Goal: Task Accomplishment & Management: Manage account settings

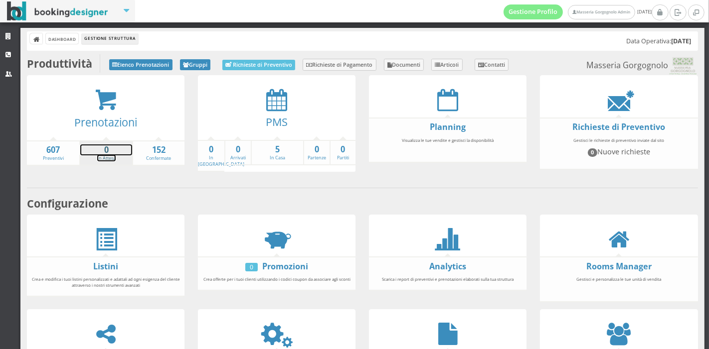
click at [109, 151] on strong "0" at bounding box center [105, 150] width 51 height 11
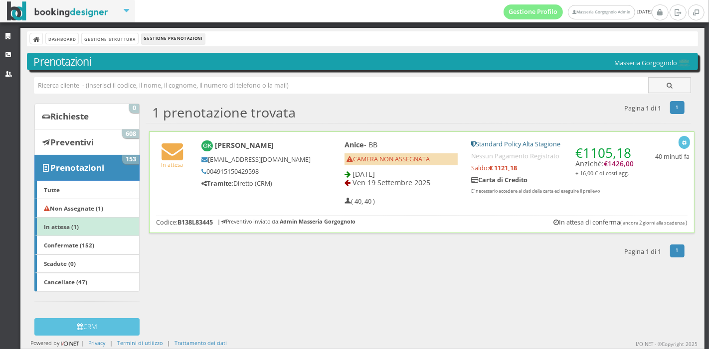
click at [296, 187] on h5 "Tramite: Diretto (CRM)" at bounding box center [255, 183] width 109 height 7
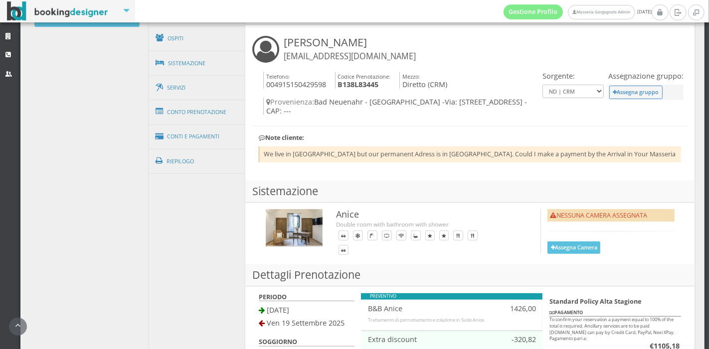
scroll to position [344, 0]
click at [206, 133] on link "Conti e Pagamenti" at bounding box center [197, 136] width 97 height 25
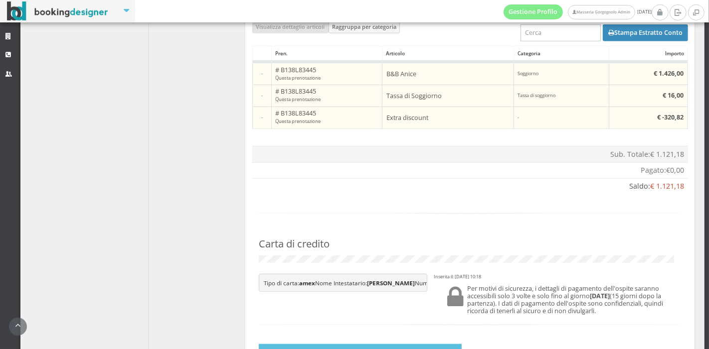
scroll to position [682, 0]
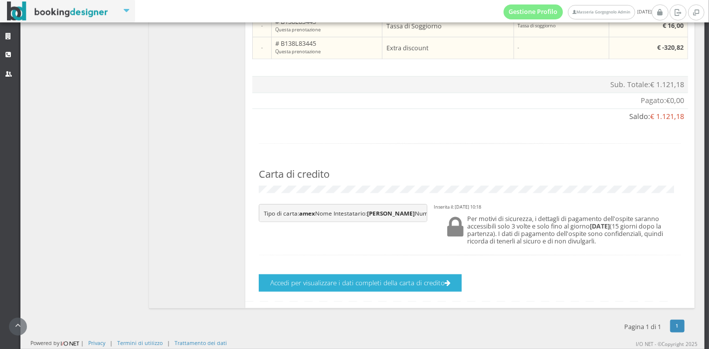
click at [365, 281] on button "Accedi per visualizzare i dati completi della carta di credito" at bounding box center [360, 283] width 203 height 17
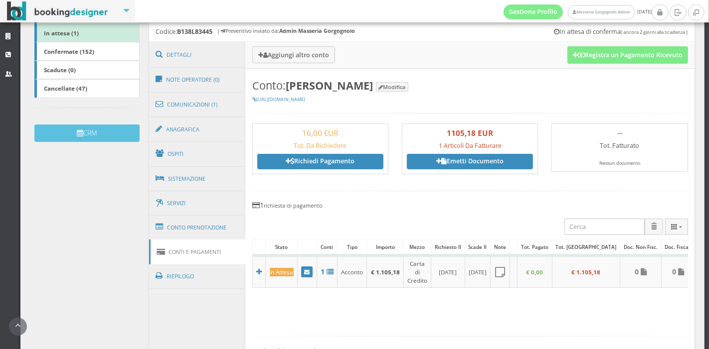
scroll to position [213, 0]
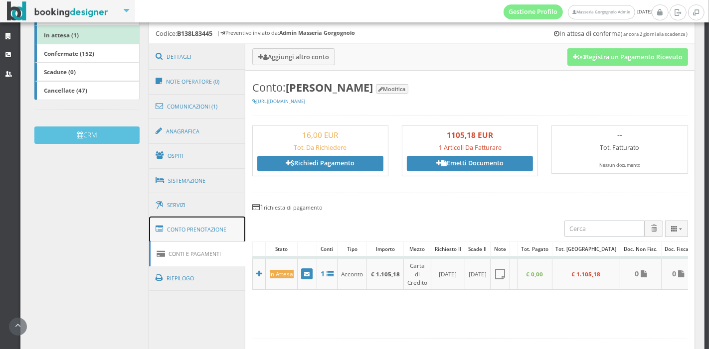
click at [169, 220] on link "Conto Prenotazione" at bounding box center [197, 230] width 97 height 26
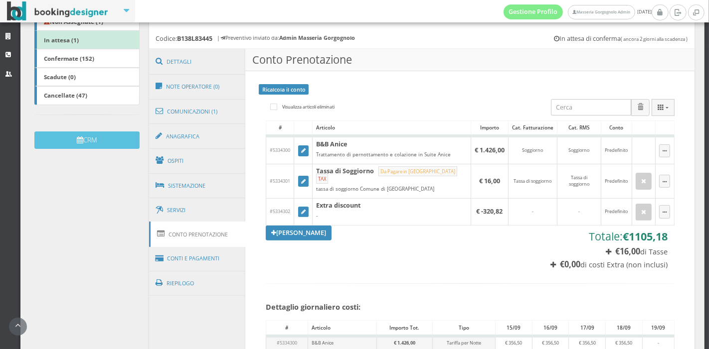
scroll to position [211, 0]
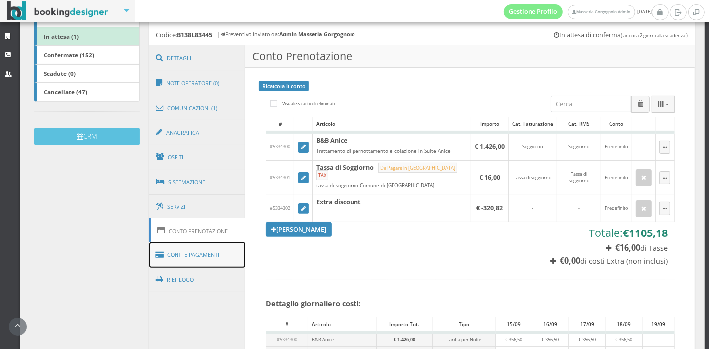
click at [210, 251] on link "Conti e Pagamenti" at bounding box center [197, 255] width 97 height 25
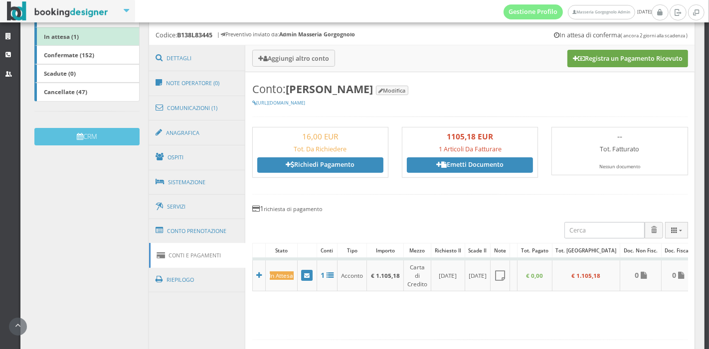
click at [597, 51] on button "Registra un Pagamento Ricevuto" at bounding box center [627, 58] width 121 height 17
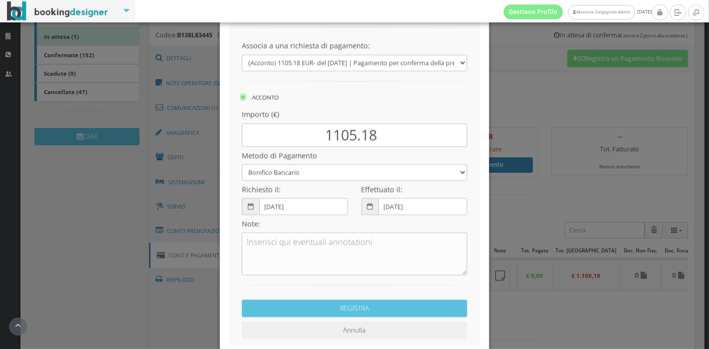
scroll to position [108, 0]
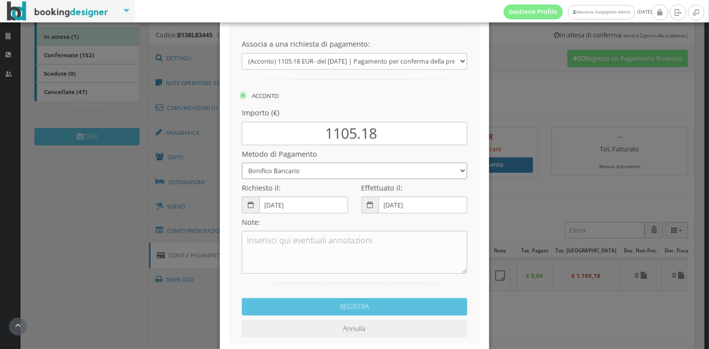
click at [401, 167] on select "Bonifico Bancario Carta di Credito Pay By Link Contanti Assegno Bancario Assegn…" at bounding box center [354, 162] width 225 height 16
select select
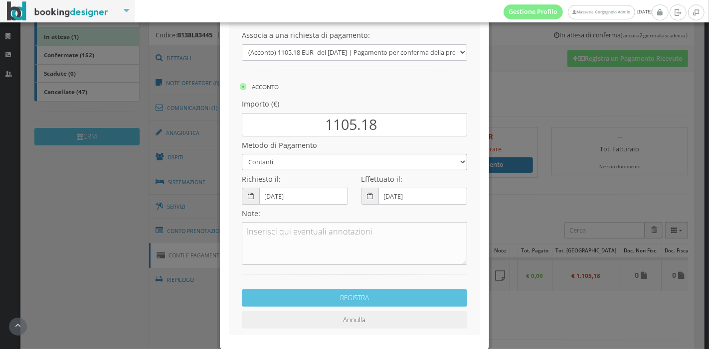
click at [242, 154] on select "Bonifico Bancario Carta di Credito Pay By Link Contanti Assegno Bancario Assegn…" at bounding box center [354, 162] width 225 height 16
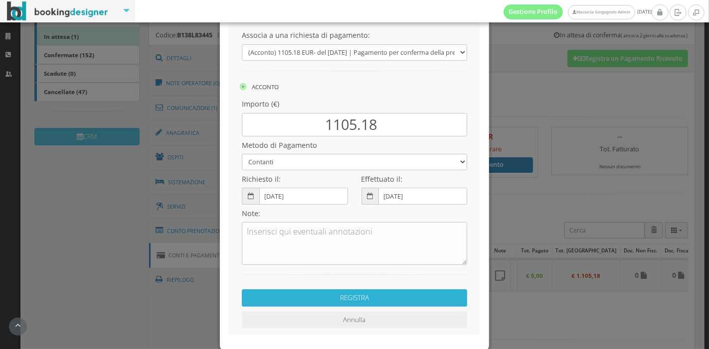
drag, startPoint x: 375, startPoint y: 295, endPoint x: 333, endPoint y: 303, distance: 42.7
click at [333, 303] on button "REGISTRA" at bounding box center [354, 298] width 225 height 17
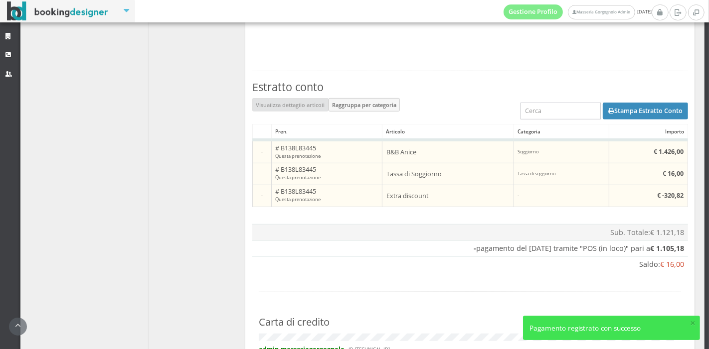
scroll to position [521, 0]
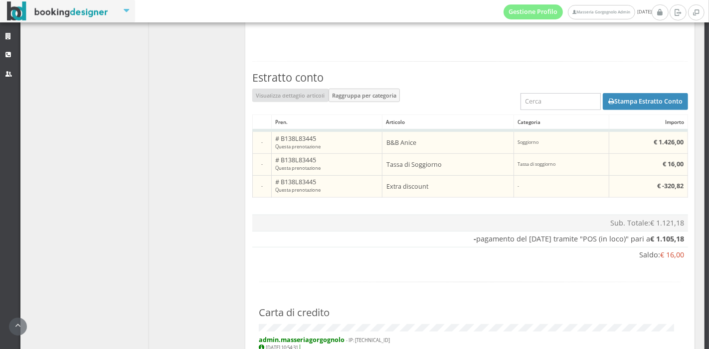
click at [601, 115] on div "Stampa Estratto Conto" at bounding box center [469, 102] width 435 height 26
click at [602, 110] on button "Stampa Estratto Conto" at bounding box center [644, 101] width 85 height 17
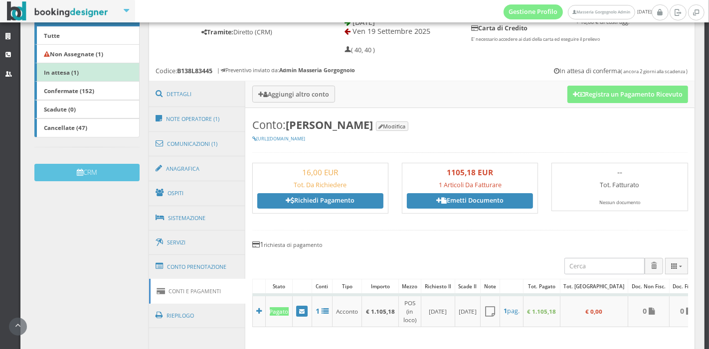
scroll to position [173, 0]
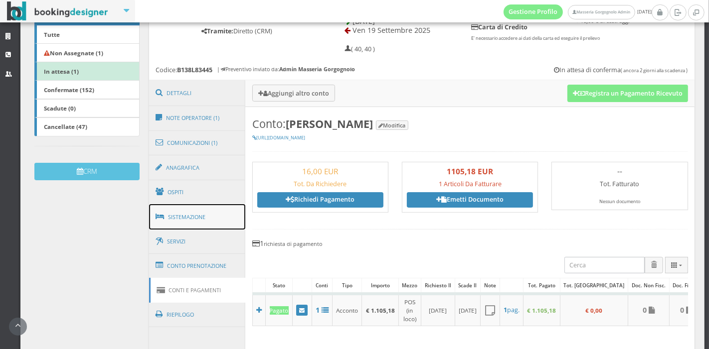
click at [205, 217] on link "Sistemazione" at bounding box center [197, 217] width 97 height 26
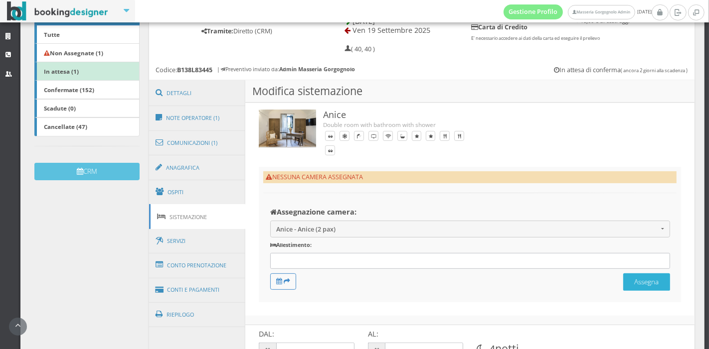
click at [636, 280] on button "Assegna" at bounding box center [646, 282] width 47 height 17
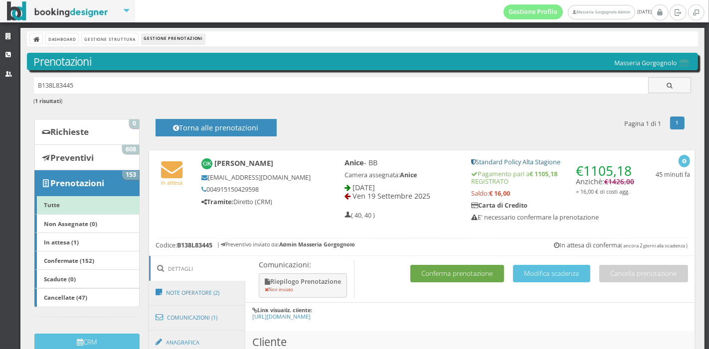
click at [473, 268] on button "Conferma prenotazione" at bounding box center [457, 273] width 94 height 17
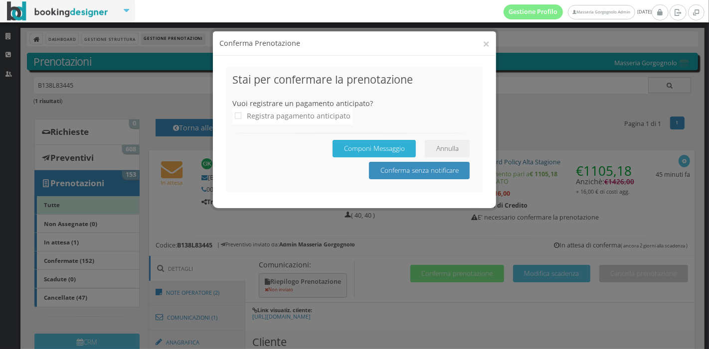
click at [392, 148] on button "Componi Messaggio" at bounding box center [373, 148] width 83 height 17
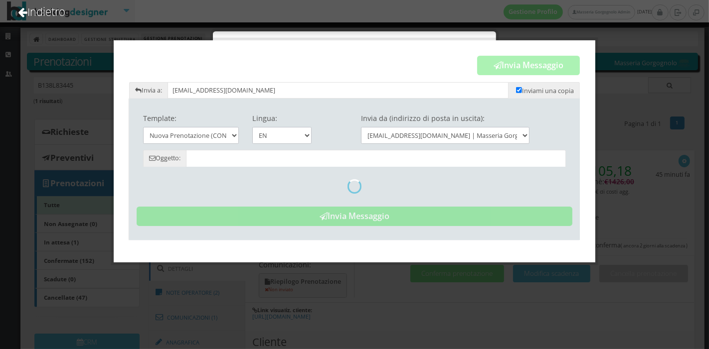
type input "Reservation Confirmed - Masseria Gorgognolo"
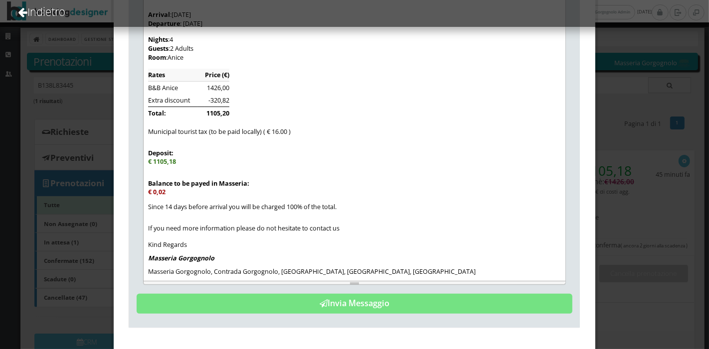
scroll to position [323, 0]
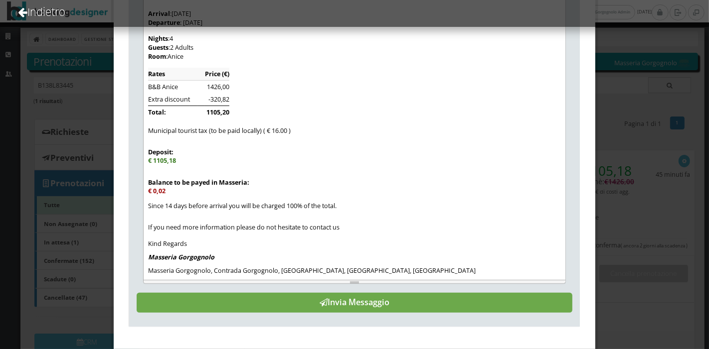
click at [374, 301] on button "Invia Messaggio" at bounding box center [355, 303] width 436 height 20
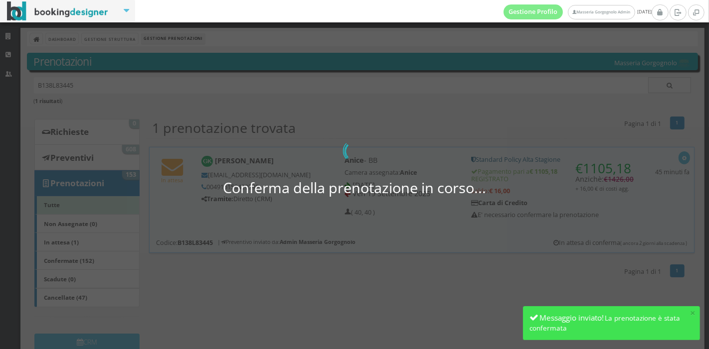
scroll to position [14, 0]
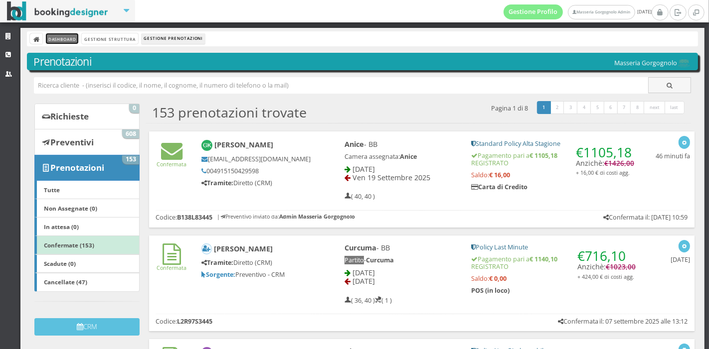
click at [71, 36] on link "Dashboard" at bounding box center [62, 38] width 32 height 10
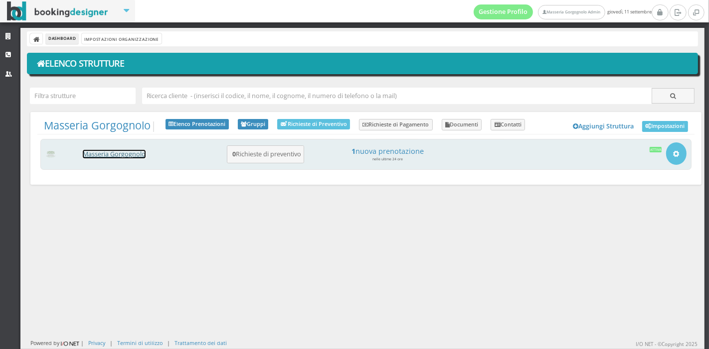
click at [92, 150] on link "Masseria Gorgognolo" at bounding box center [114, 154] width 63 height 8
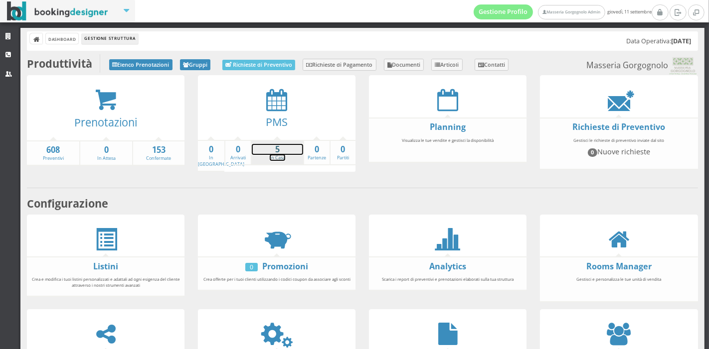
click at [278, 152] on strong "5" at bounding box center [277, 149] width 51 height 11
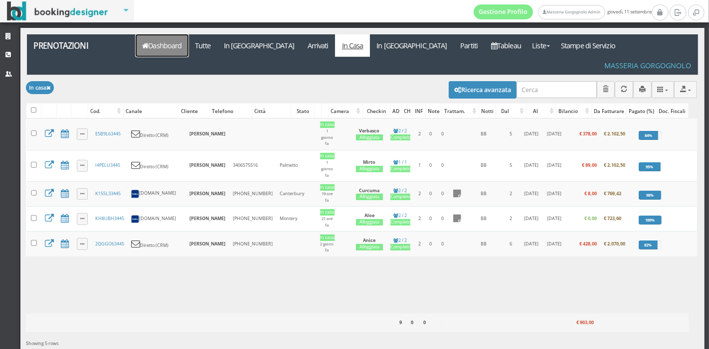
click at [167, 39] on link "Dashboard" at bounding box center [162, 45] width 53 height 22
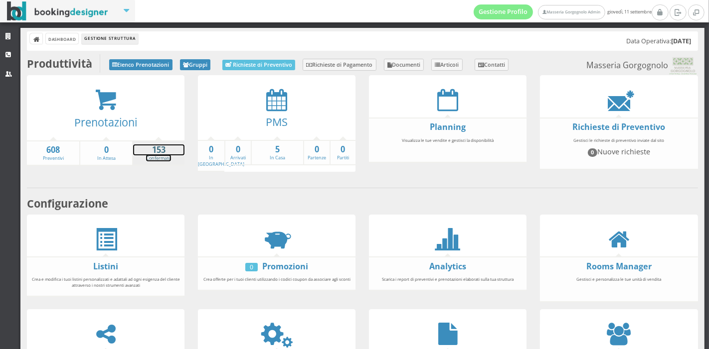
click at [146, 153] on strong "153" at bounding box center [158, 150] width 51 height 11
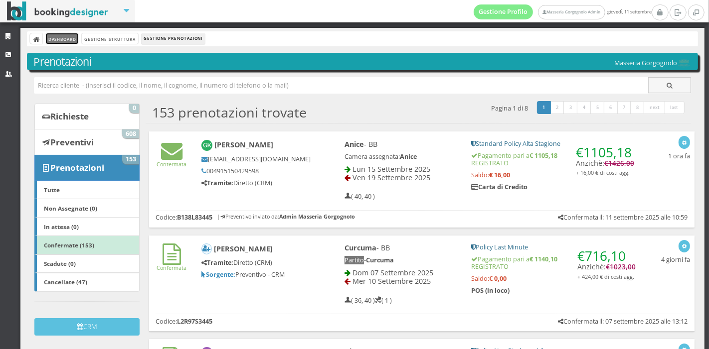
click at [66, 39] on link "Dashboard" at bounding box center [62, 38] width 32 height 10
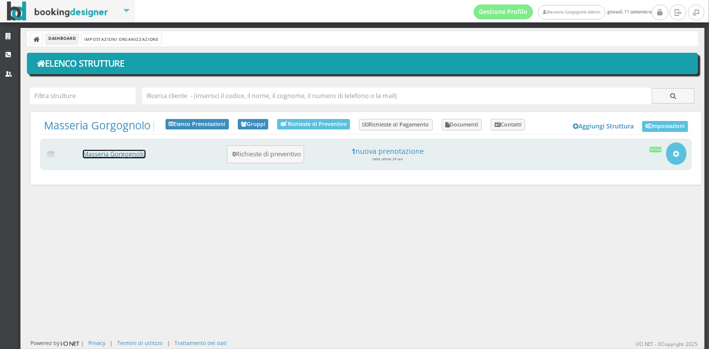
click at [99, 157] on link "Masseria Gorgognolo" at bounding box center [114, 154] width 63 height 8
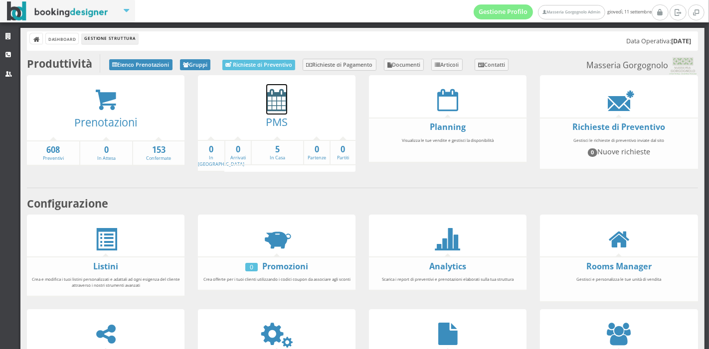
click at [275, 107] on icon at bounding box center [276, 100] width 21 height 22
